Goal: Task Accomplishment & Management: Complete application form

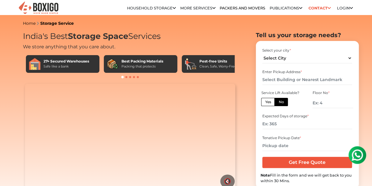
click at [99, 80] on div at bounding box center [130, 77] width 215 height 6
click at [48, 67] on div "Safe like a bank" at bounding box center [67, 66] width 46 height 5
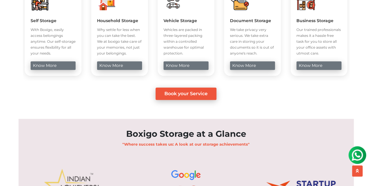
scroll to position [265, 0]
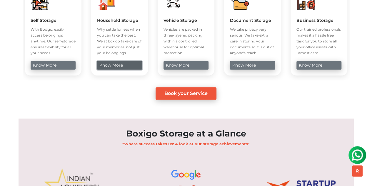
click at [125, 69] on link "know more" at bounding box center [119, 65] width 45 height 9
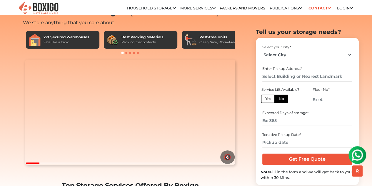
click at [291, 57] on select "Select City [GEOGRAPHIC_DATA] [GEOGRAPHIC_DATA] [GEOGRAPHIC_DATA] [GEOGRAPHIC_D…" at bounding box center [308, 54] width 90 height 10
select select "[GEOGRAPHIC_DATA]"
click at [263, 49] on select "Select City [GEOGRAPHIC_DATA] [GEOGRAPHIC_DATA] [GEOGRAPHIC_DATA] [GEOGRAPHIC_D…" at bounding box center [308, 54] width 90 height 10
click at [286, 78] on input "text" at bounding box center [308, 76] width 90 height 10
